Goal: Task Accomplishment & Management: Manage account settings

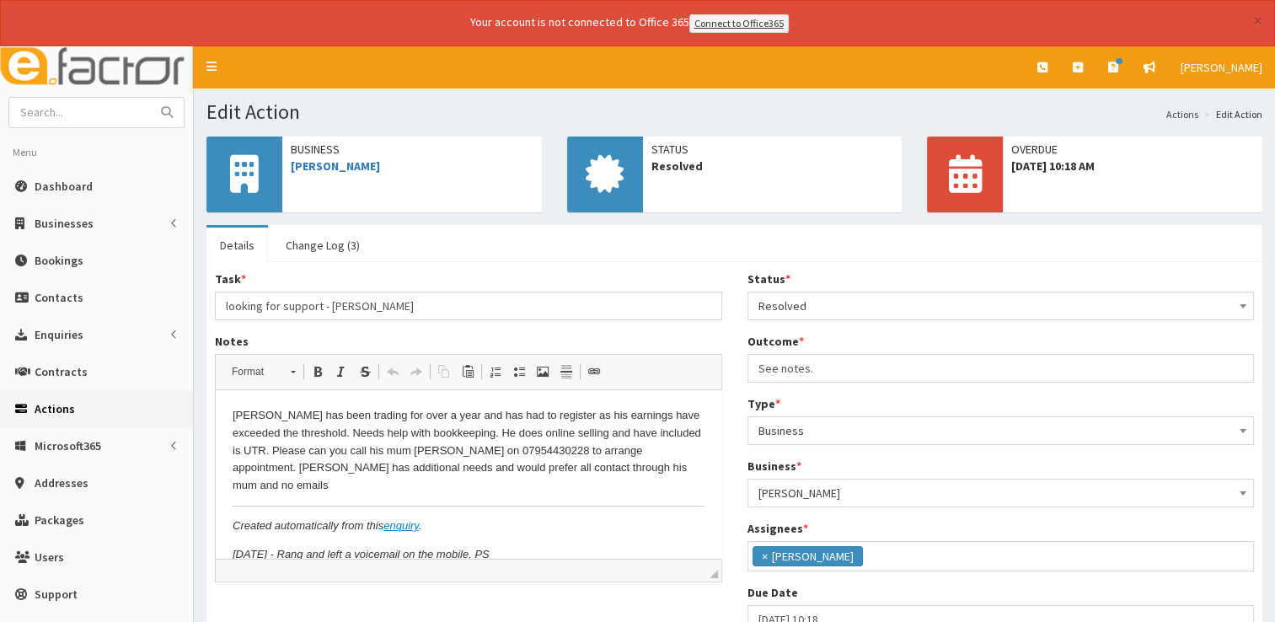
scroll to position [89, 0]
click at [69, 180] on span "Dashboard" at bounding box center [64, 186] width 58 height 15
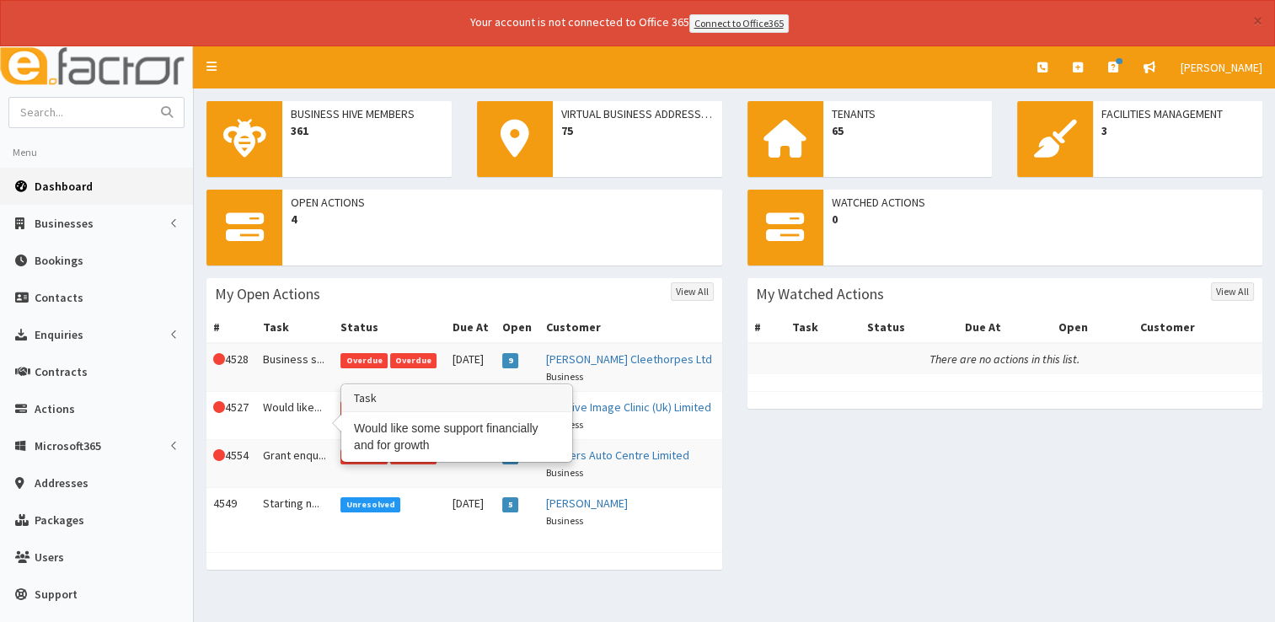
click at [277, 405] on td "Would like..." at bounding box center [295, 415] width 78 height 48
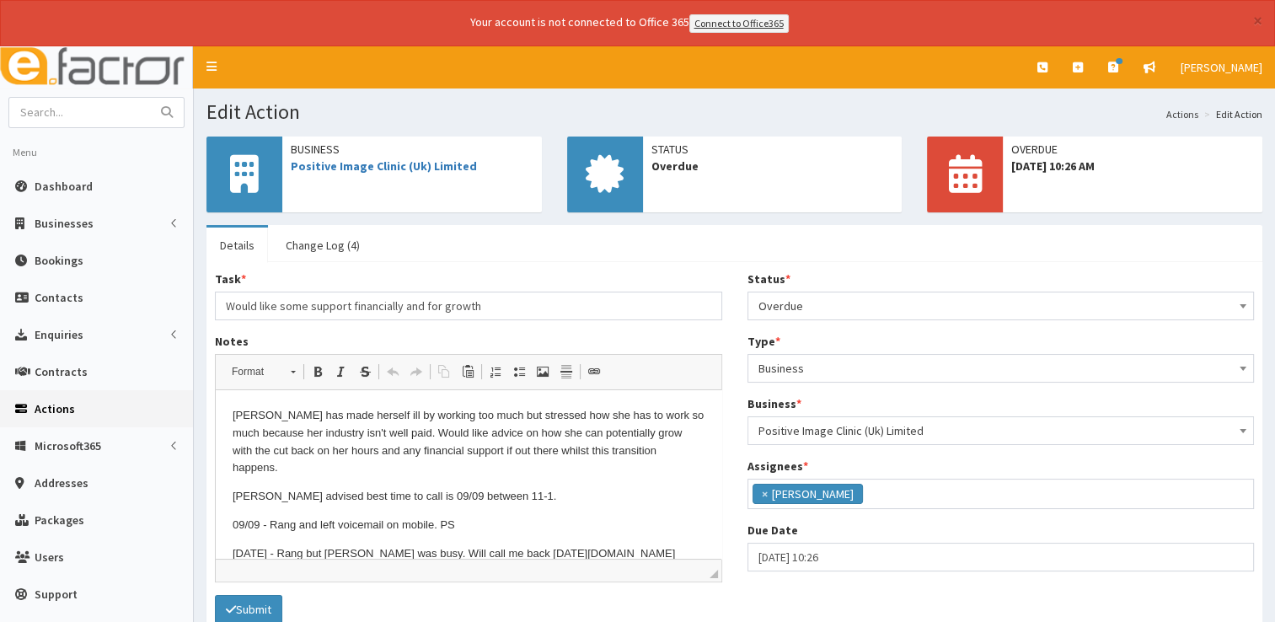
scroll to position [89, 0]
click at [51, 104] on input "text" at bounding box center [80, 113] width 142 height 30
type input "07490455081"
click at [150, 98] on button "submit" at bounding box center [167, 113] width 34 height 30
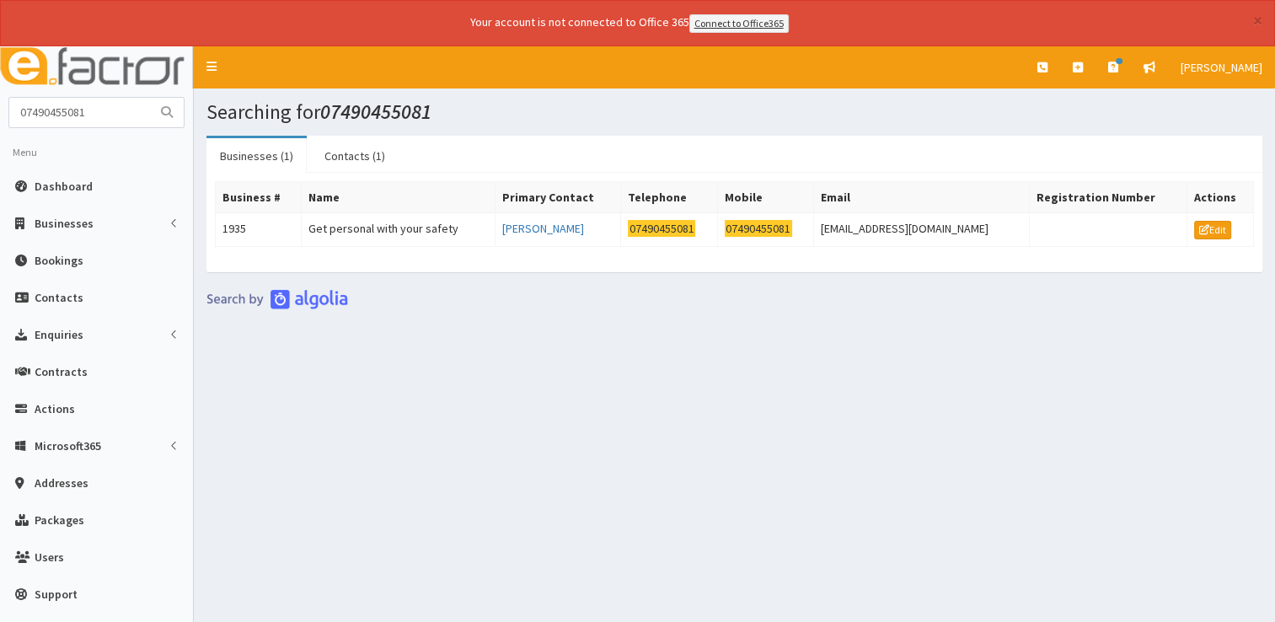
click at [482, 450] on div "Searching for 07490455081 Businesses (1) Contacts (1) Business # Name Primary C…" at bounding box center [735, 357] width 1082 height 537
click at [71, 179] on span "Dashboard" at bounding box center [64, 186] width 58 height 15
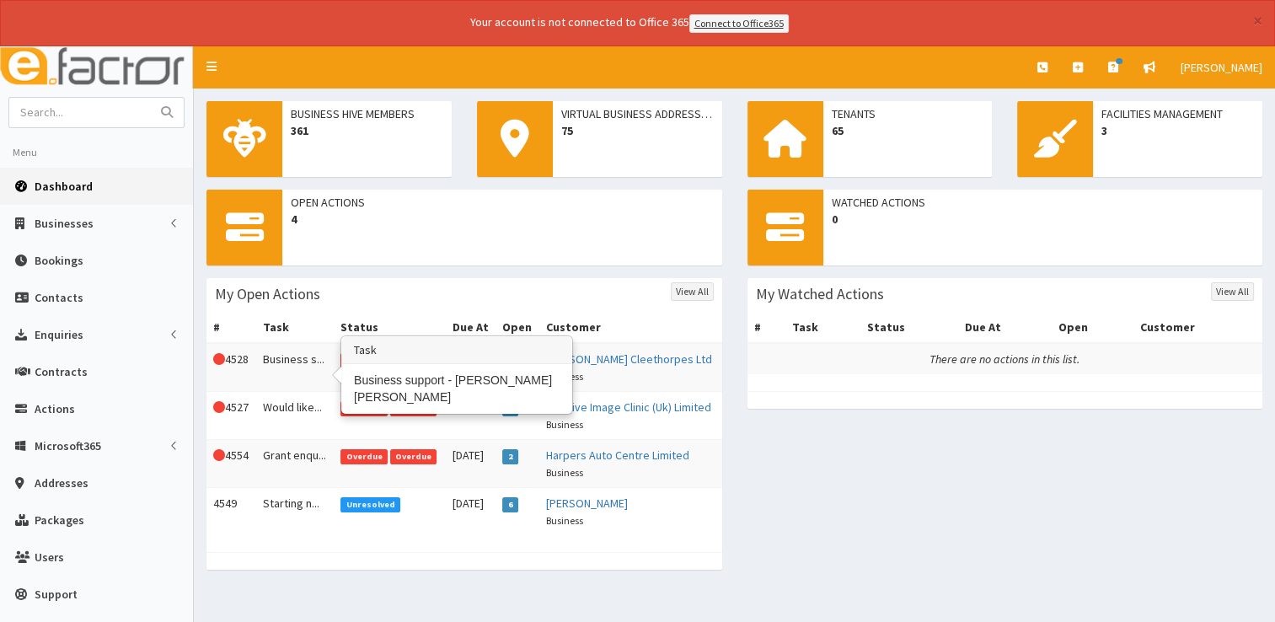
click at [285, 352] on td "Business s..." at bounding box center [295, 367] width 78 height 49
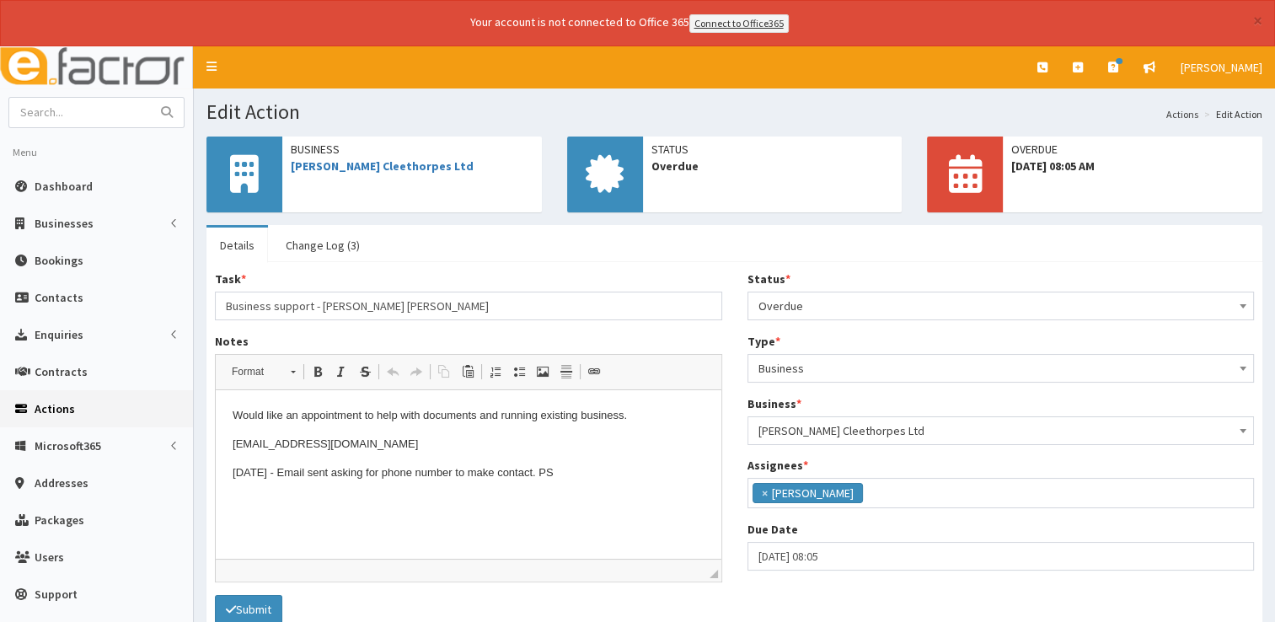
scroll to position [89, 0]
drag, startPoint x: 445, startPoint y: 173, endPoint x: 286, endPoint y: 187, distance: 160.0
click at [286, 187] on div "Business Cindy Nails Cleethorpes Ltd" at bounding box center [375, 175] width 336 height 76
copy link "[PERSON_NAME] Cleethorpes Ltd"
click at [617, 482] on html "Would like an appointment to help with documents and running existing business.…" at bounding box center [469, 444] width 506 height 108
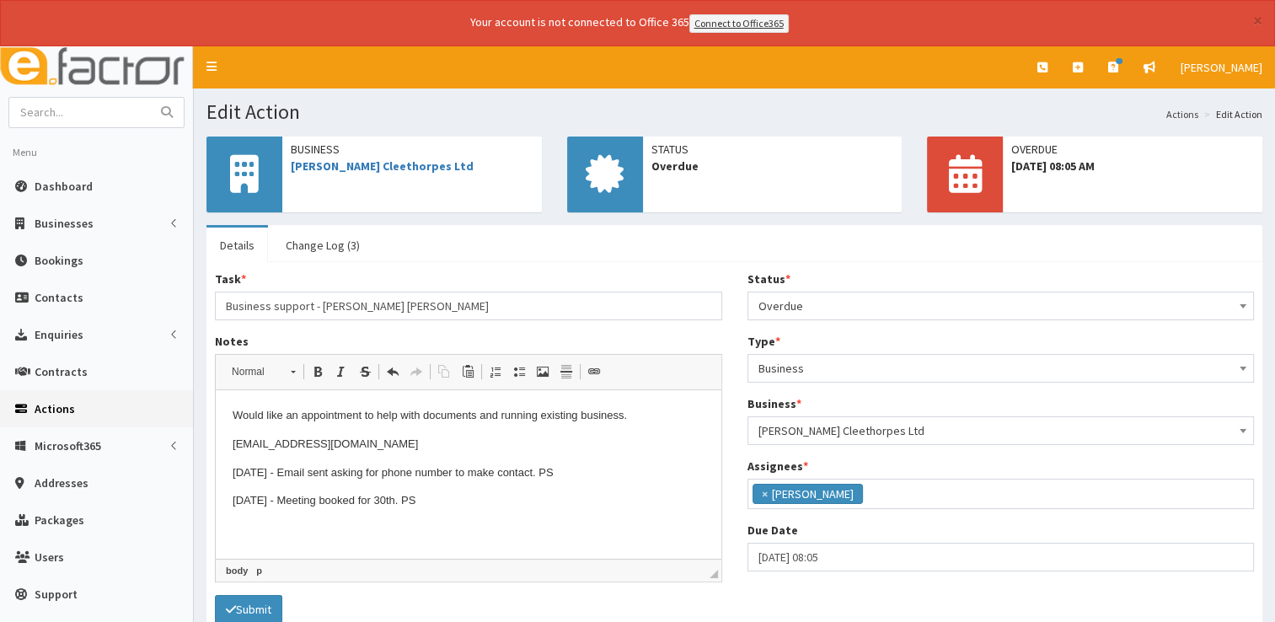
click at [839, 309] on span "Overdue" at bounding box center [1002, 306] width 486 height 24
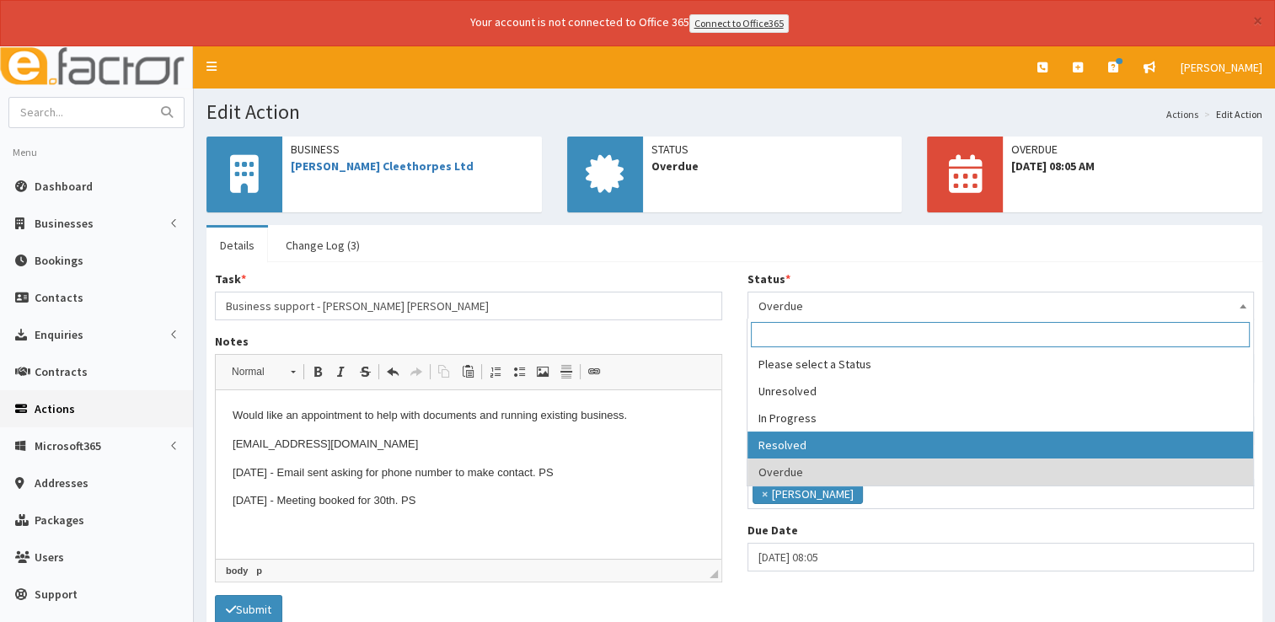
select select "3"
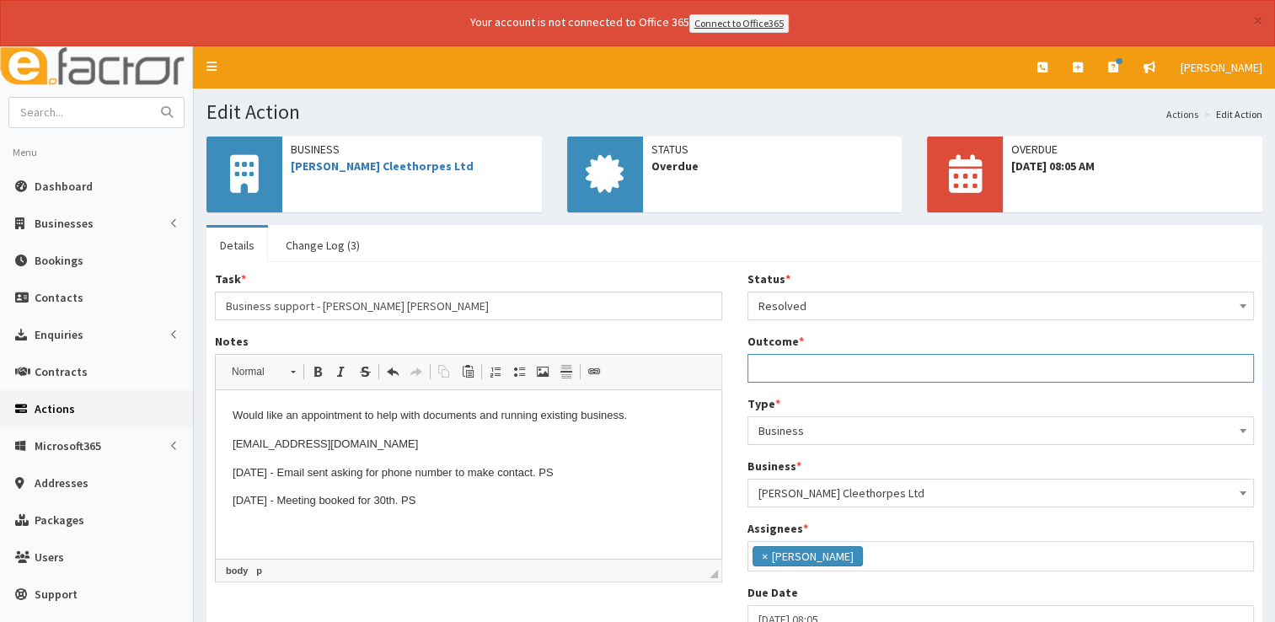
click at [811, 368] on input "Outcome *" at bounding box center [1001, 368] width 507 height 29
type input "See notes"
click at [738, 422] on div "Status * Please select a Status Unresolved In Progress Resolved Overdue Resolve…" at bounding box center [1001, 459] width 533 height 376
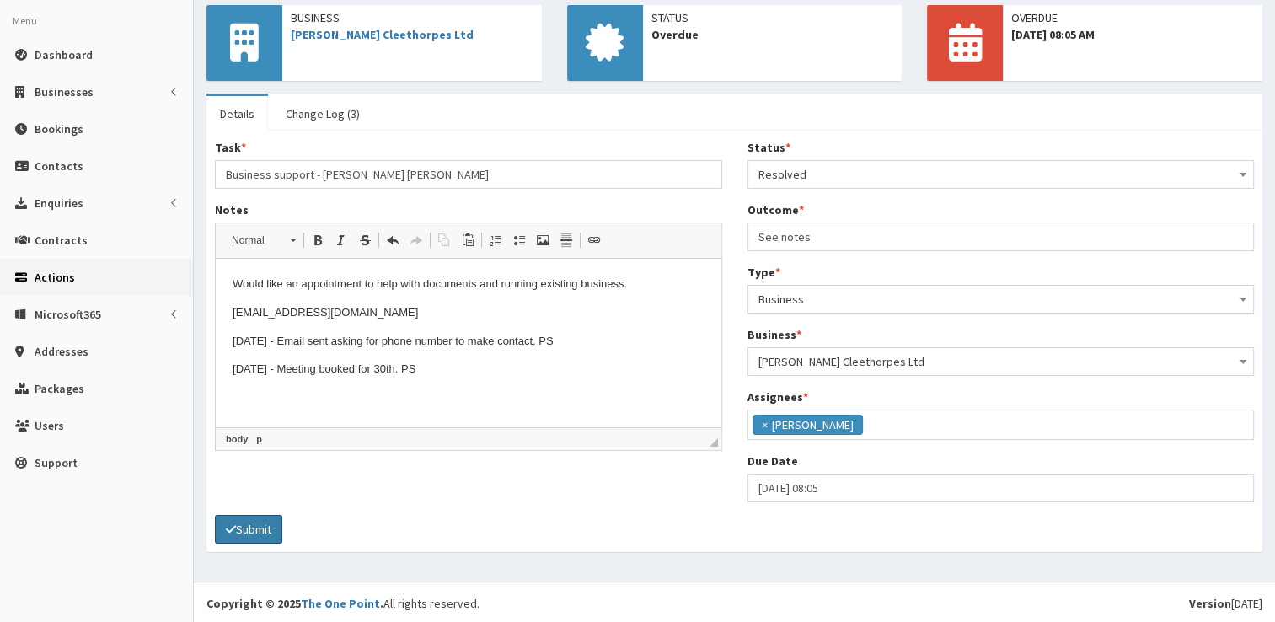
click at [251, 526] on button "Submit" at bounding box center [248, 529] width 67 height 29
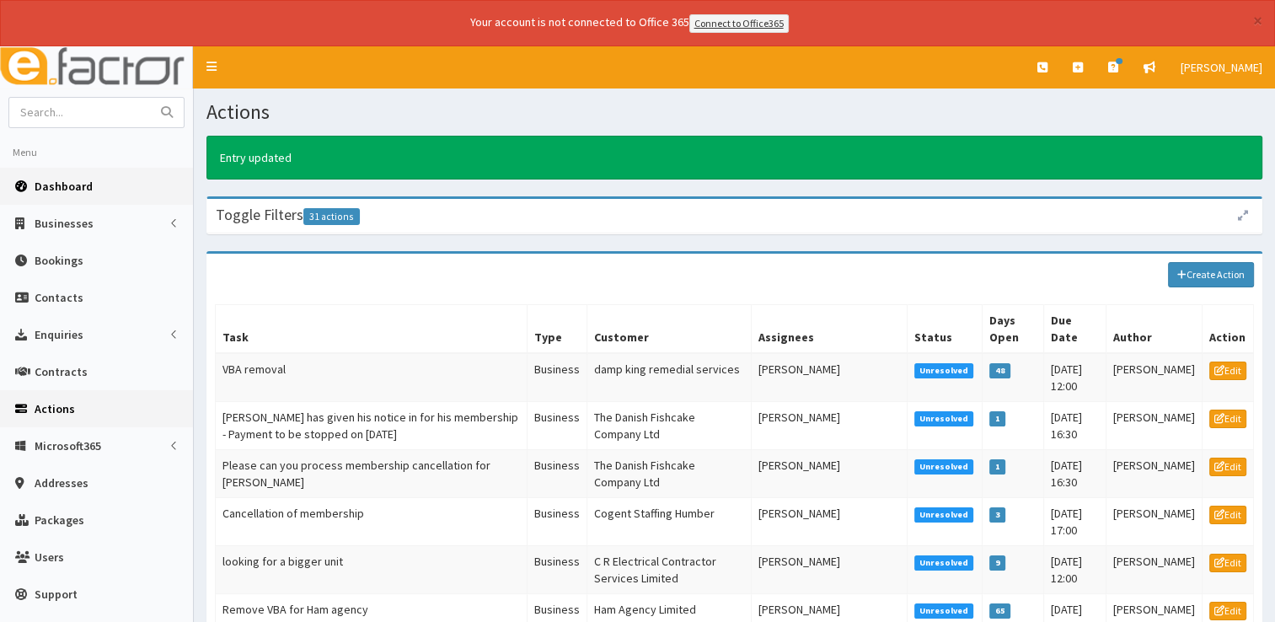
click at [77, 179] on span "Dashboard" at bounding box center [64, 186] width 58 height 15
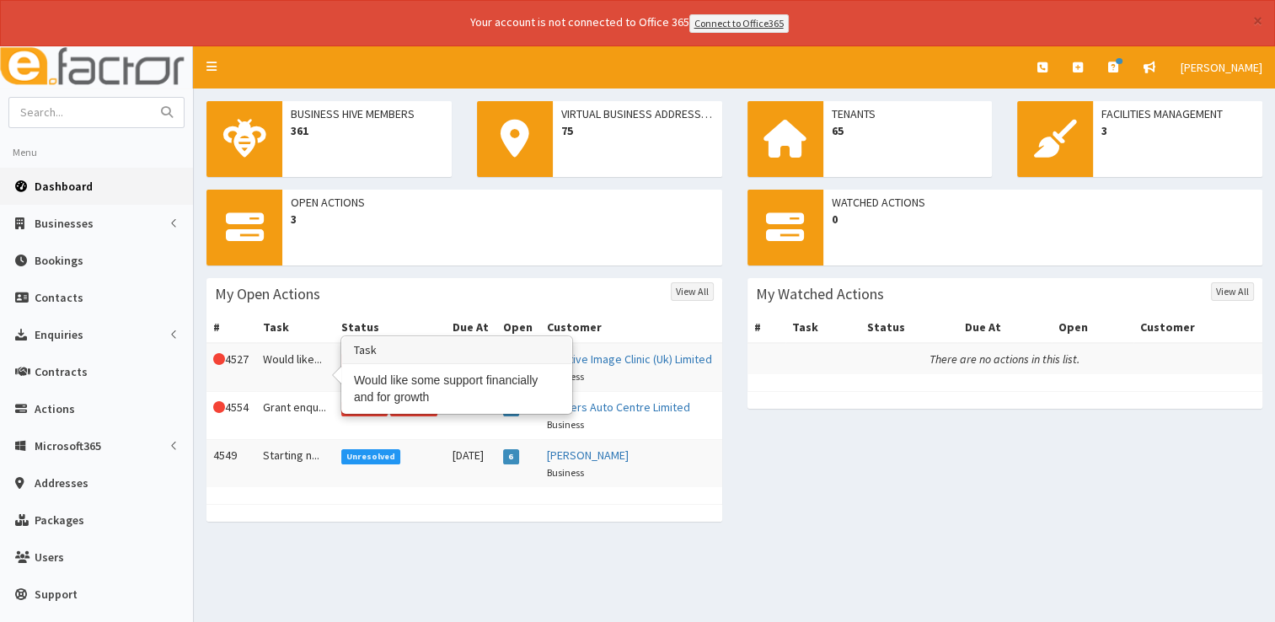
click at [272, 352] on td "Would like..." at bounding box center [295, 367] width 78 height 49
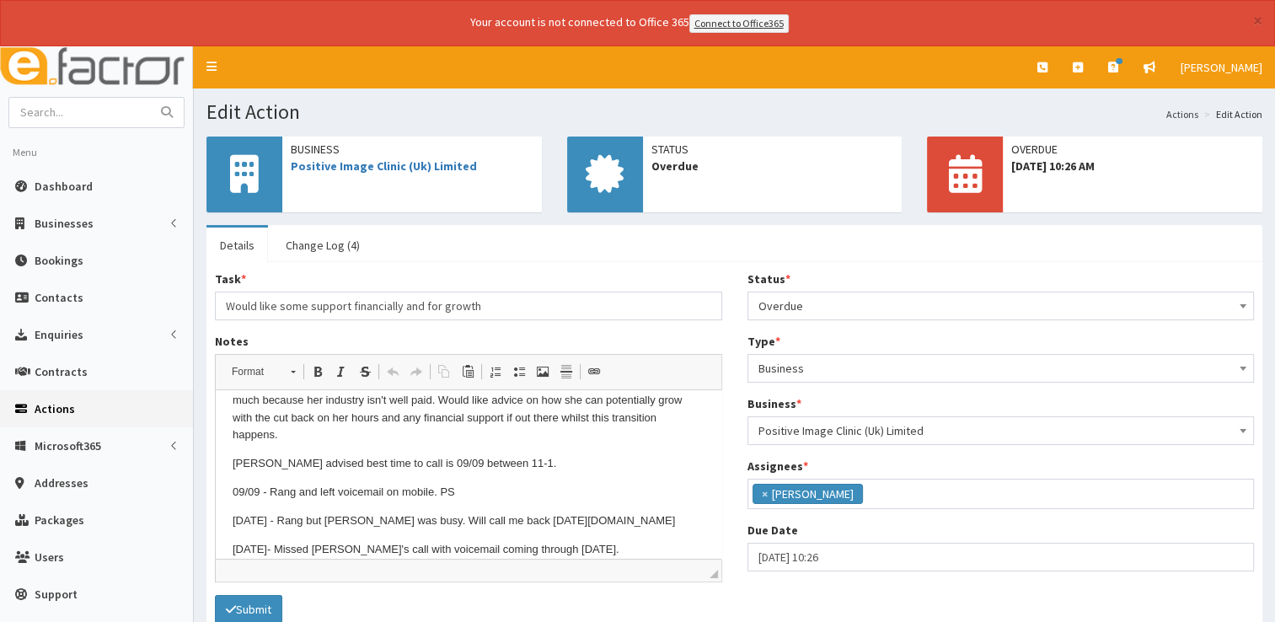
scroll to position [49, 0]
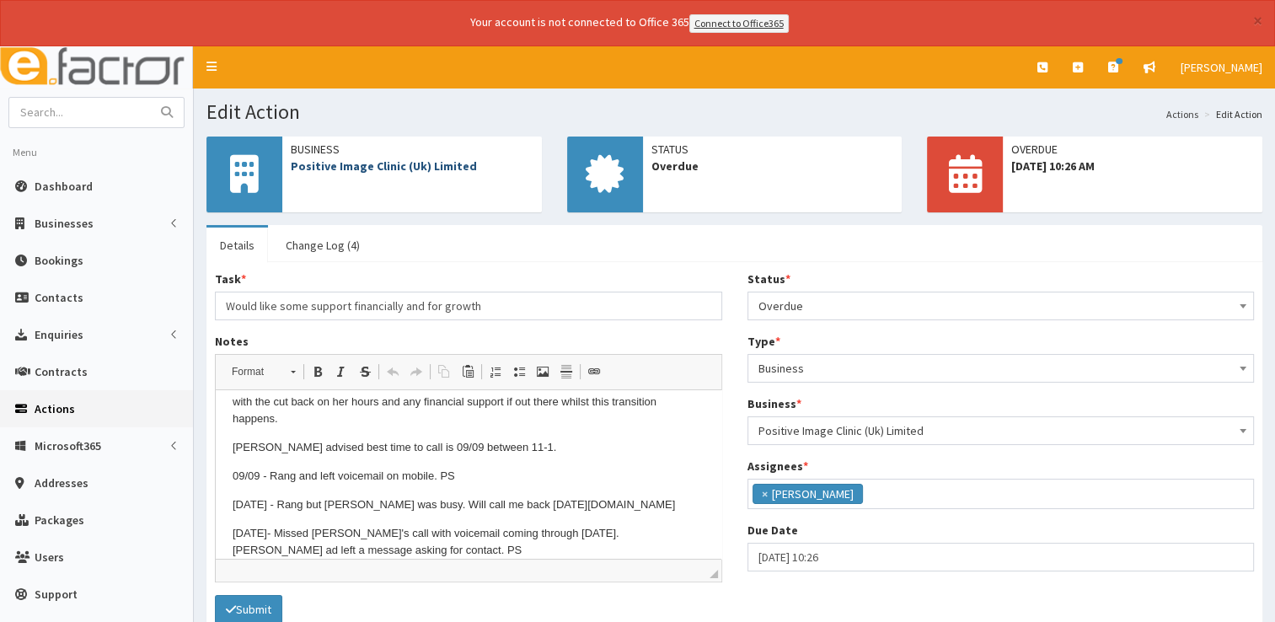
click at [373, 160] on link "Positive Image Clinic (Uk) Limited" at bounding box center [384, 165] width 186 height 15
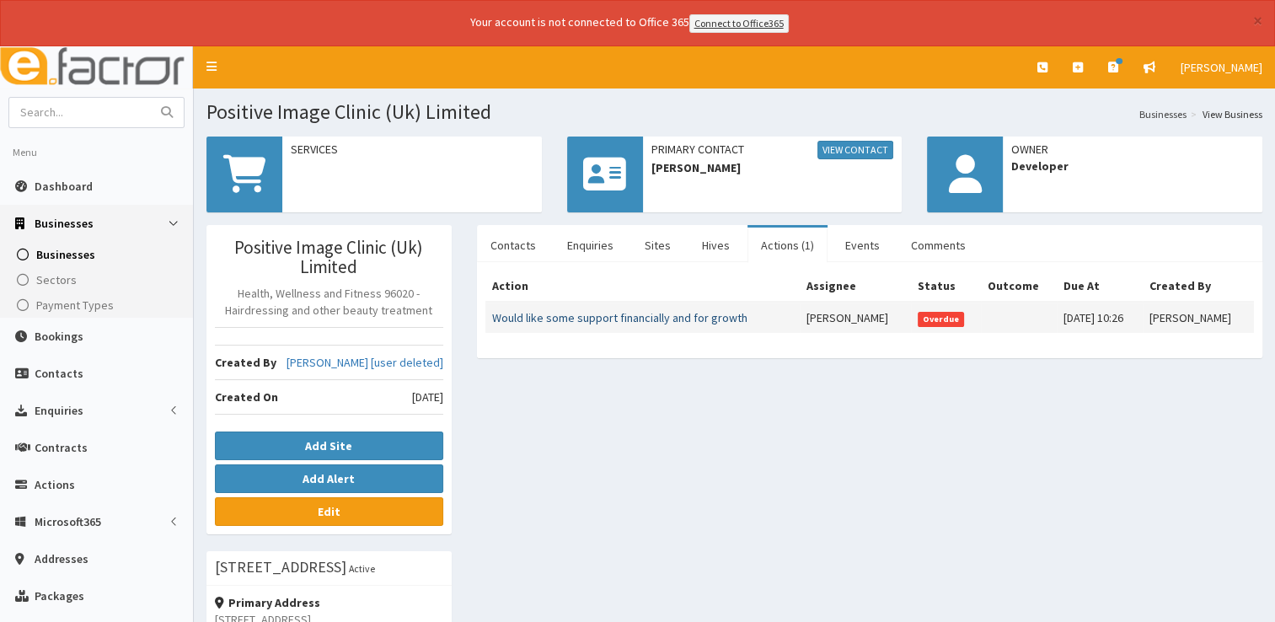
click at [680, 319] on link "Would like some support financially and for growth" at bounding box center [619, 317] width 255 height 15
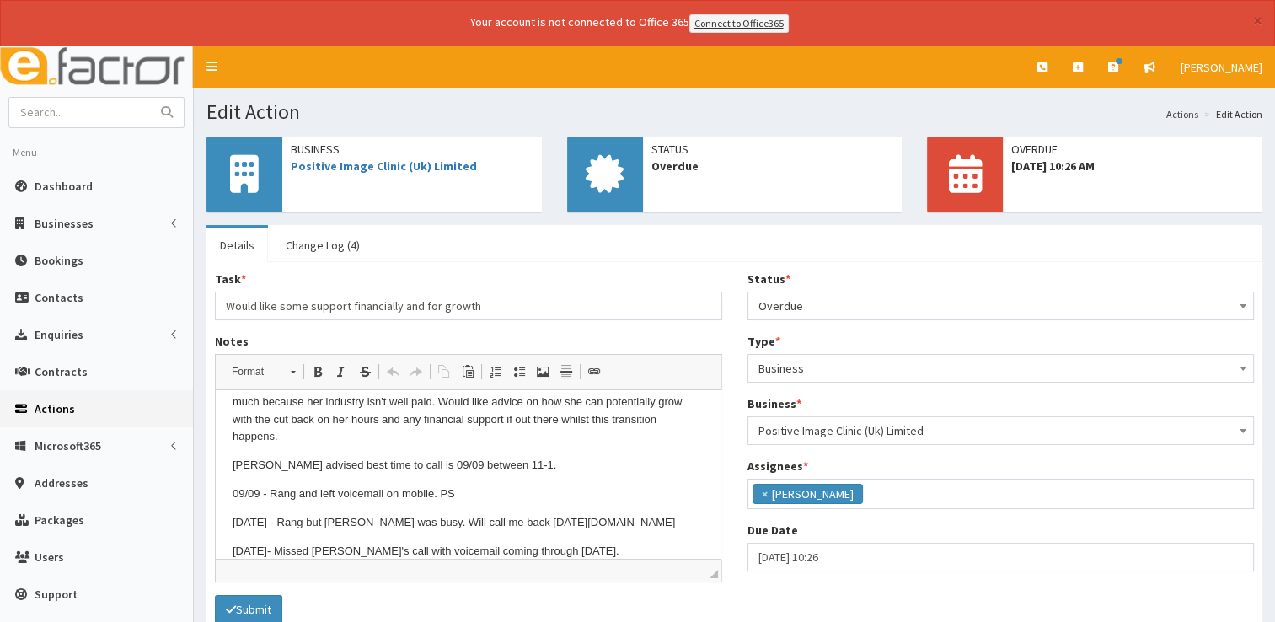
scroll to position [49, 0]
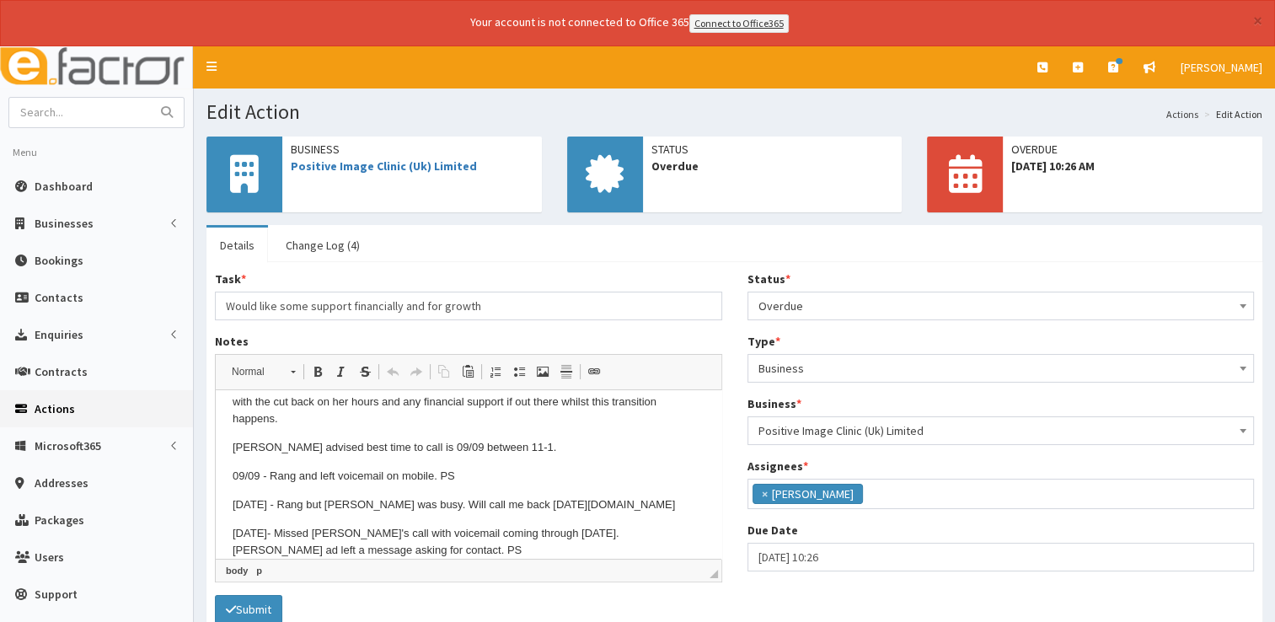
click at [434, 530] on p "16/09/2025- Missed Angie's call with voicemail coming through 2 days later. Ran…" at bounding box center [469, 542] width 472 height 35
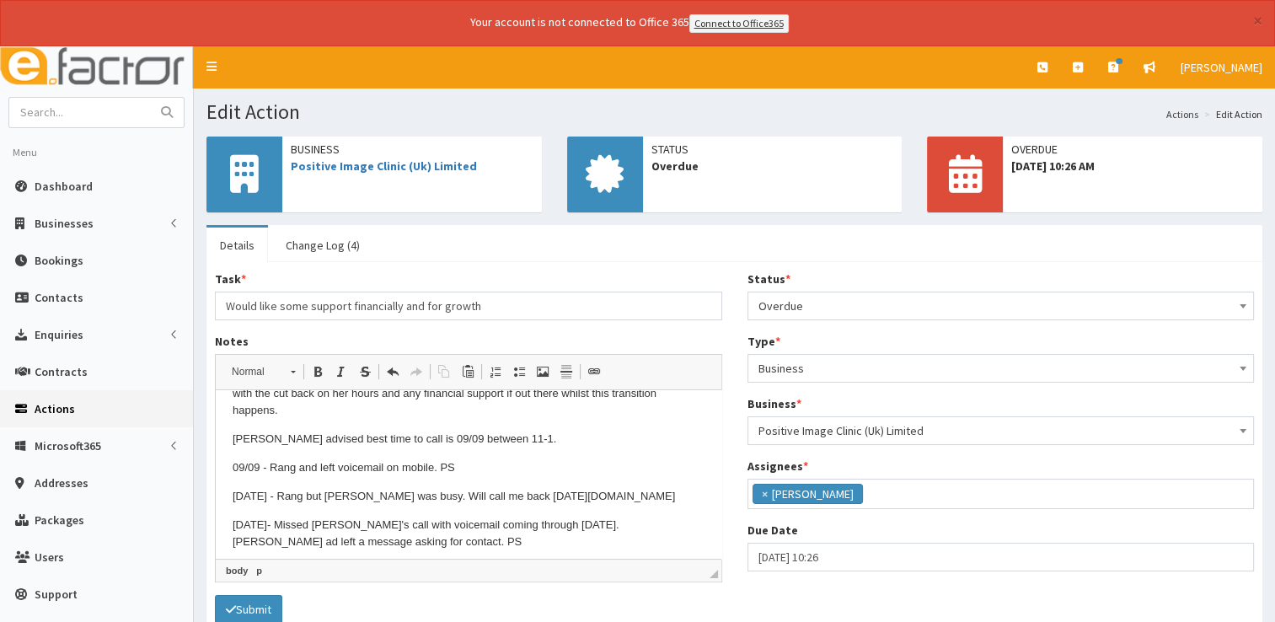
scroll to position [58, 0]
click at [976, 309] on span "Overdue" at bounding box center [1002, 306] width 486 height 24
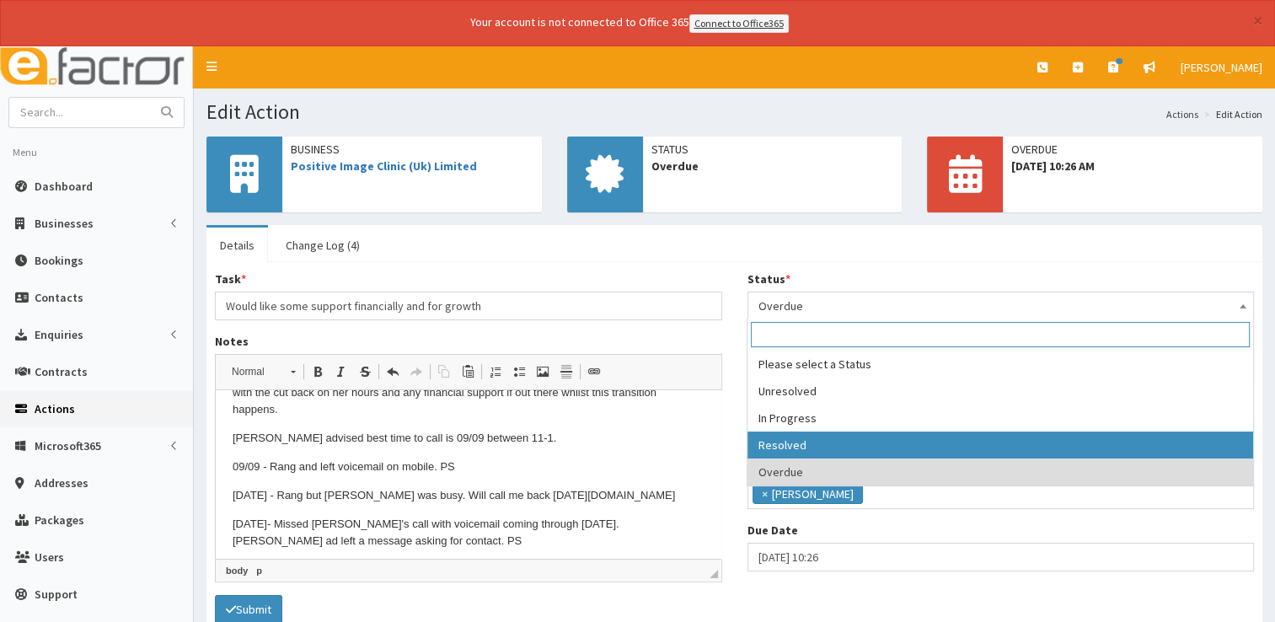
select select "3"
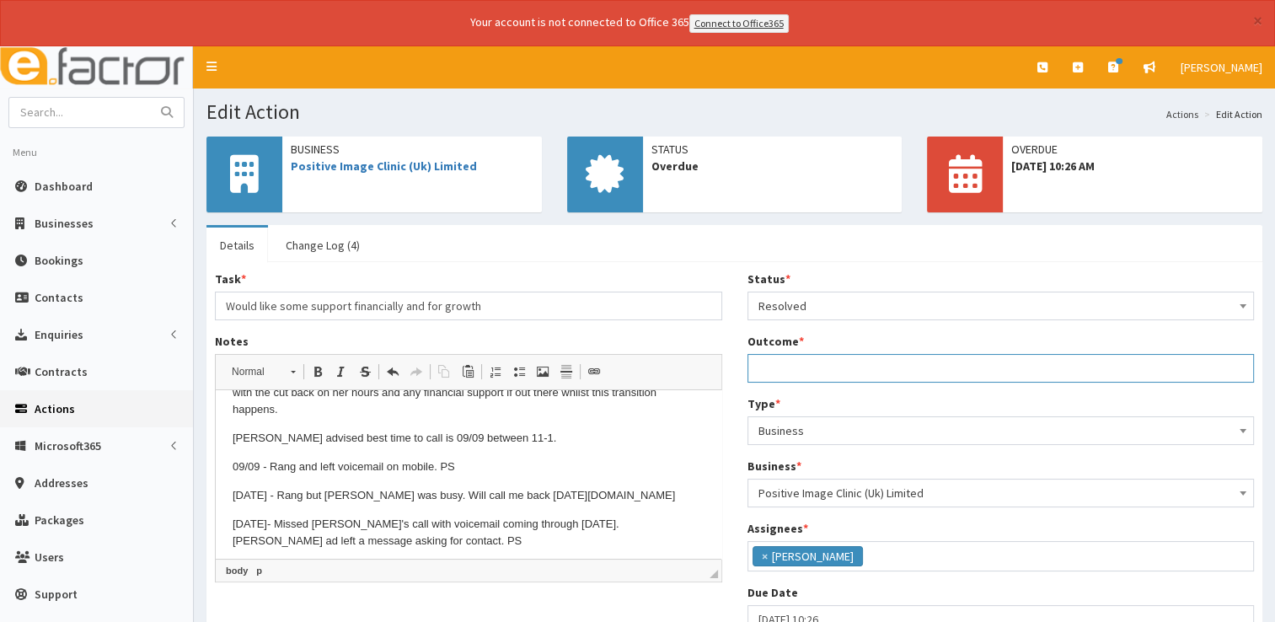
click at [823, 362] on input "Outcome *" at bounding box center [1001, 368] width 507 height 29
type input "See notes."
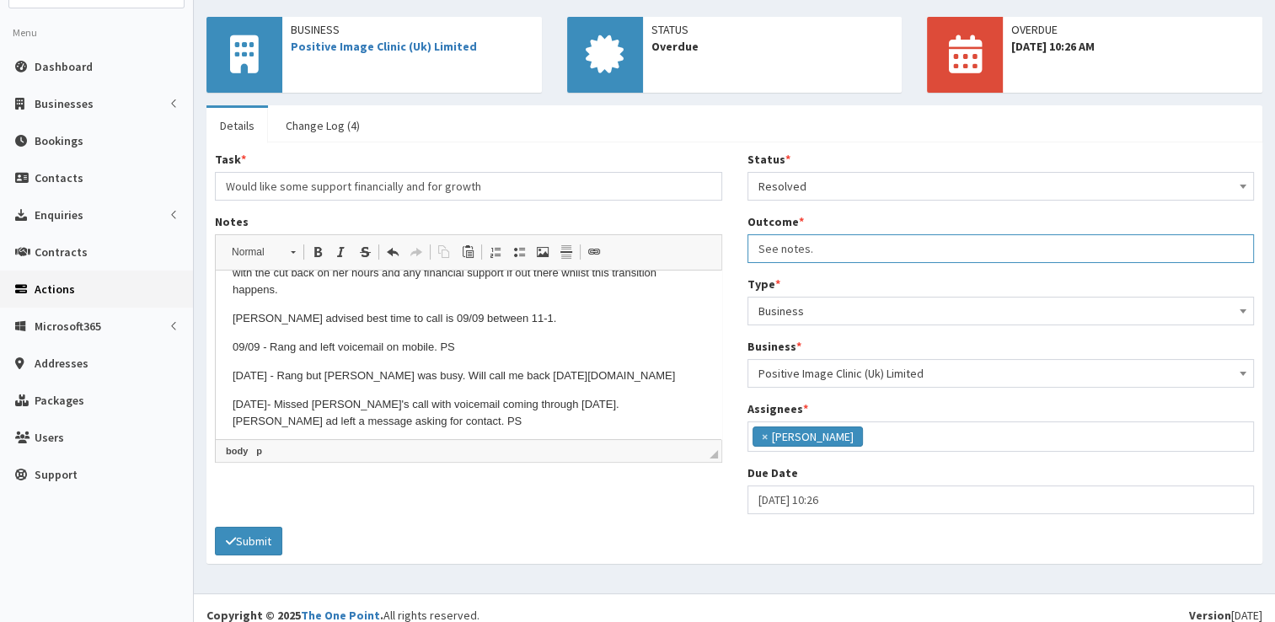
scroll to position [132, 0]
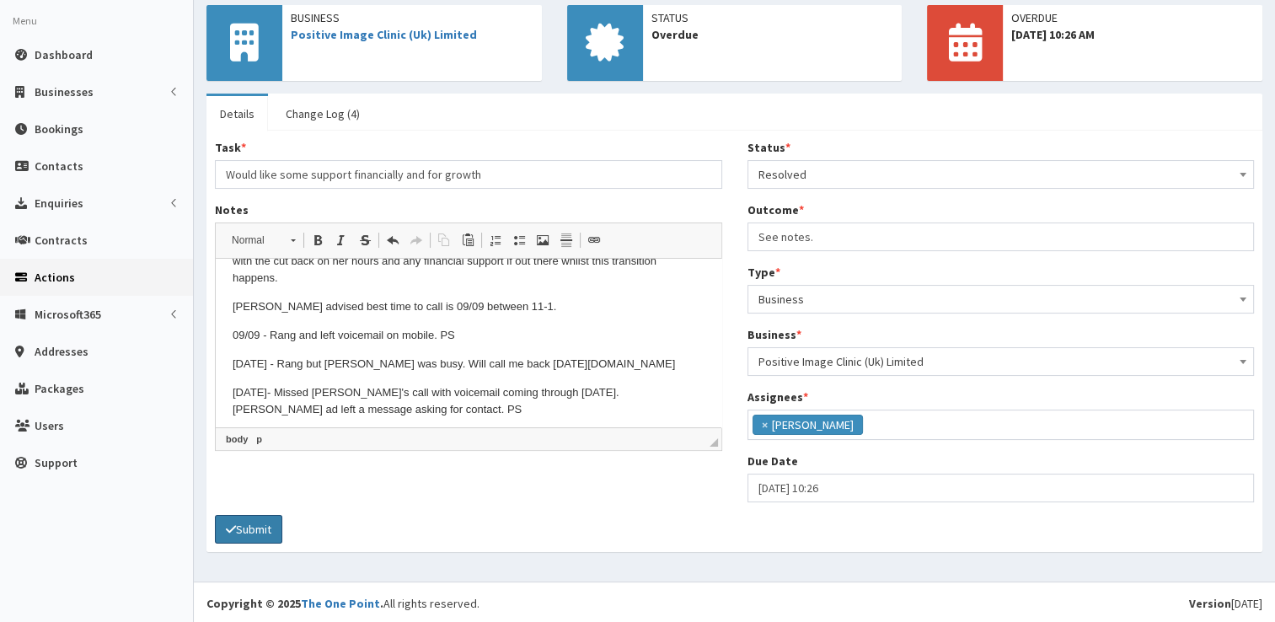
click at [240, 534] on button "Submit" at bounding box center [248, 529] width 67 height 29
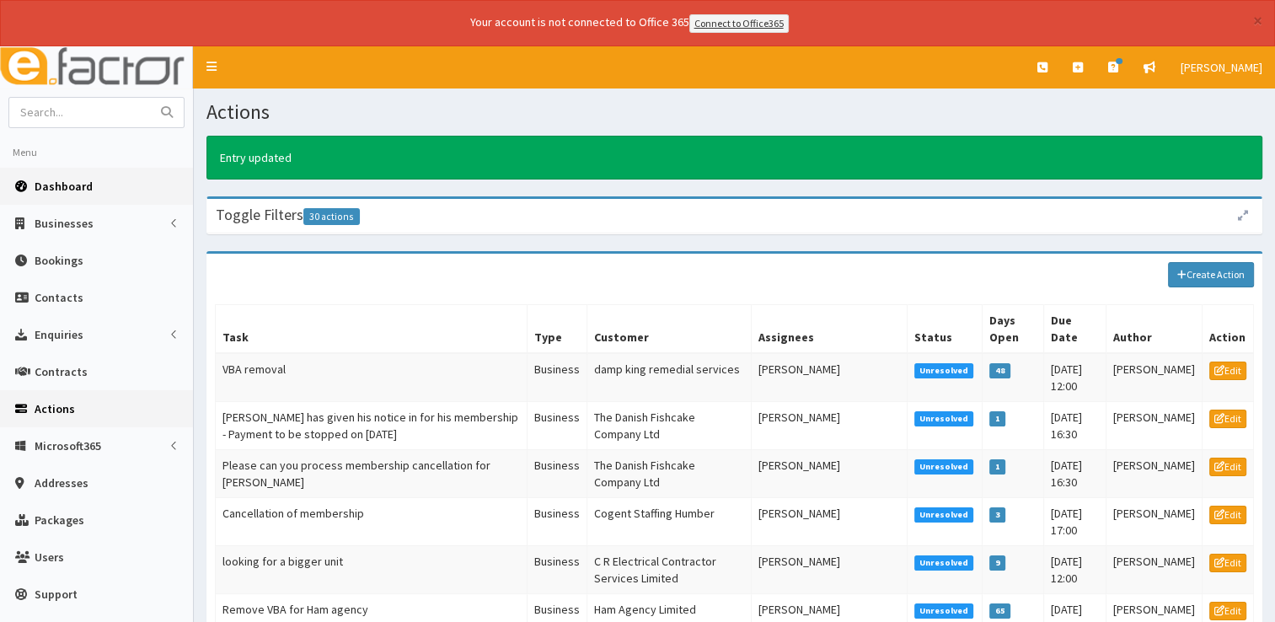
click at [50, 187] on span "Dashboard" at bounding box center [64, 186] width 58 height 15
